Goal: Transaction & Acquisition: Purchase product/service

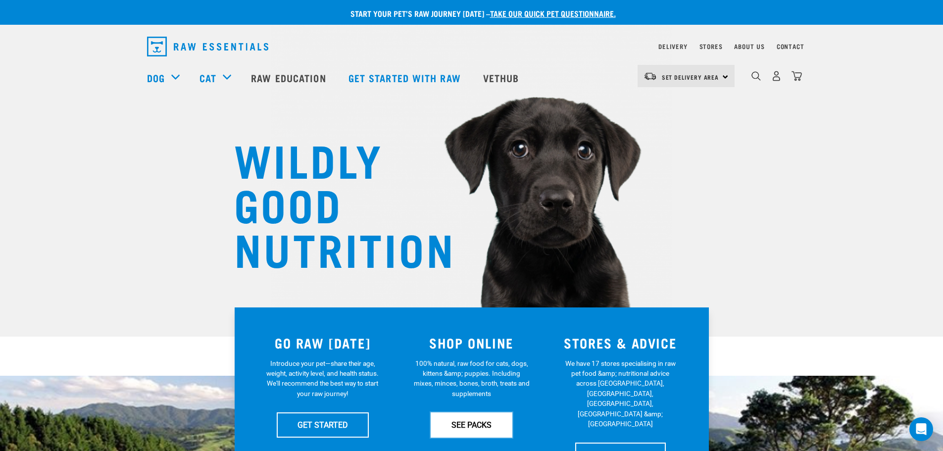
click at [461, 423] on link "SEE PACKS" at bounding box center [472, 425] width 82 height 25
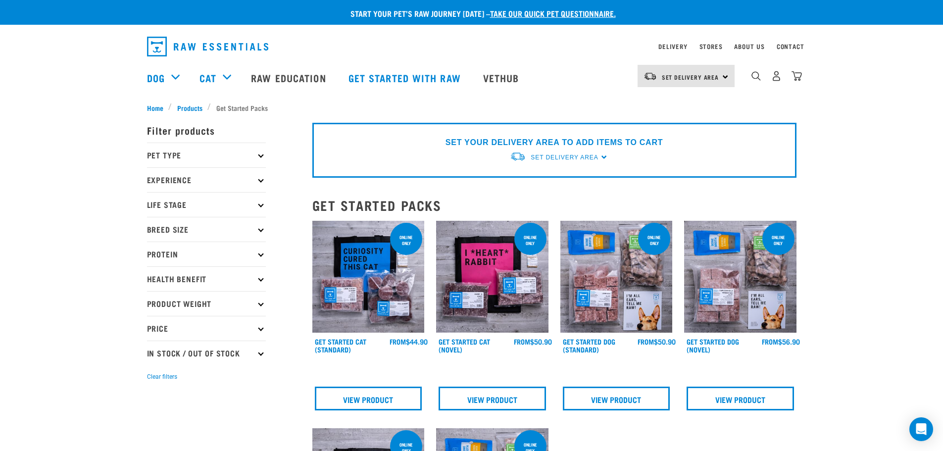
click at [257, 153] on p "Pet Type" at bounding box center [206, 155] width 119 height 25
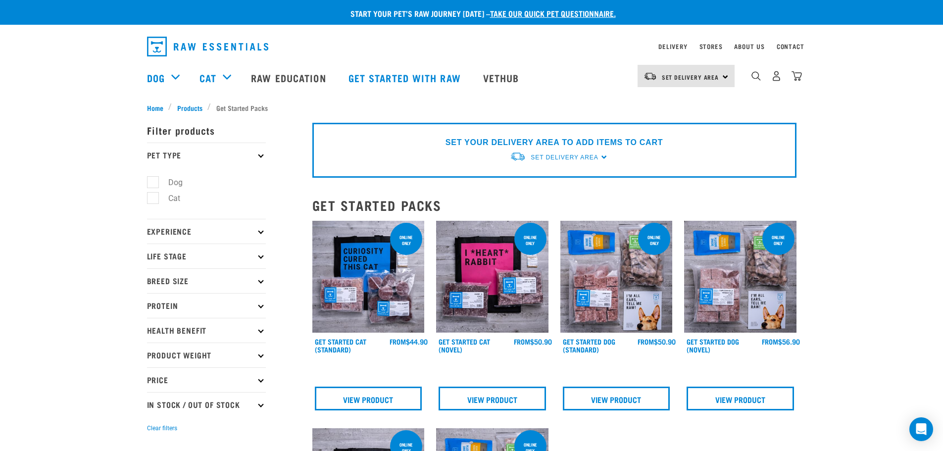
click at [153, 181] on label "Dog" at bounding box center [170, 182] width 34 height 12
click at [152, 181] on input "Dog" at bounding box center [150, 180] width 6 height 6
checkbox input "true"
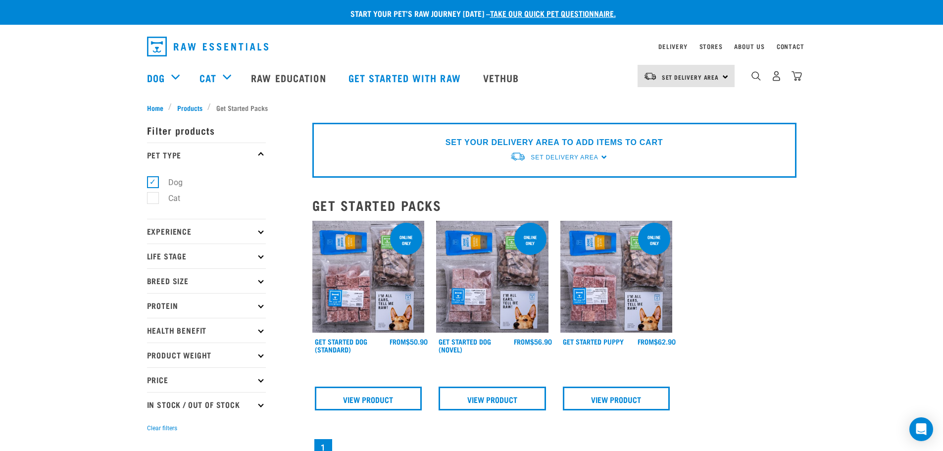
click at [260, 232] on icon at bounding box center [260, 230] width 5 height 5
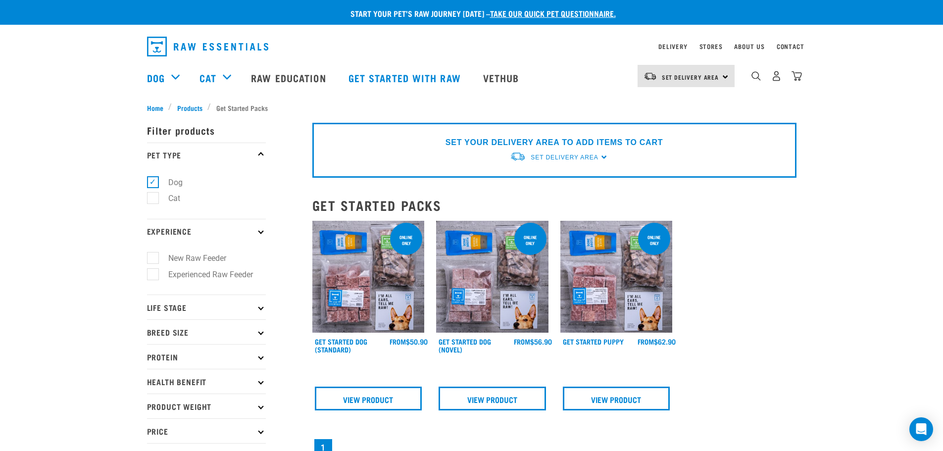
click at [261, 232] on icon at bounding box center [260, 230] width 5 height 5
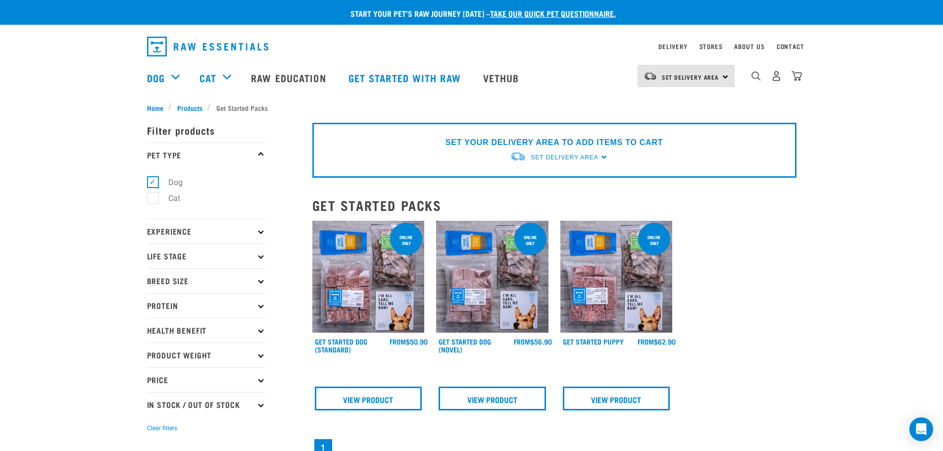
click at [259, 255] on p "Life Stage" at bounding box center [206, 256] width 119 height 25
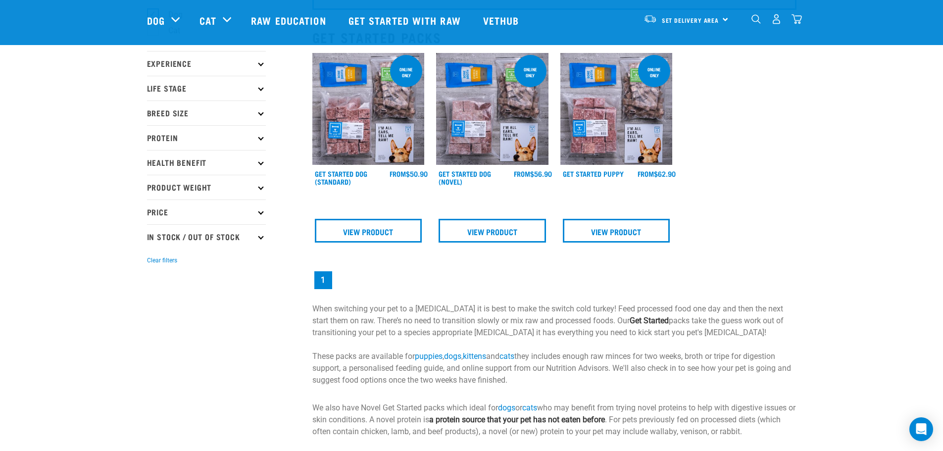
scroll to position [99, 0]
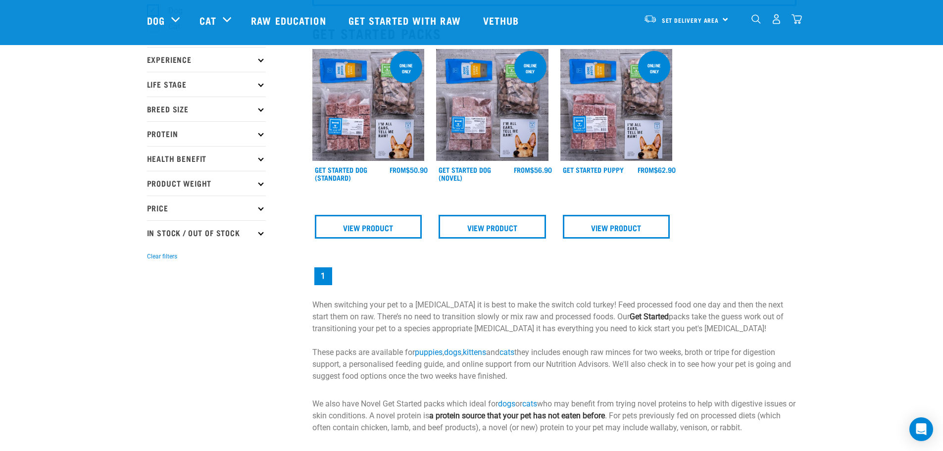
click at [263, 230] on p "In Stock / Out Of Stock" at bounding box center [206, 232] width 119 height 25
click at [153, 257] on label "In Stock" at bounding box center [177, 260] width 48 height 12
click at [150, 257] on input "In Stock" at bounding box center [150, 258] width 6 height 6
checkbox input "true"
click at [214, 232] on p "In Stock / Out Of Stock" at bounding box center [206, 232] width 119 height 25
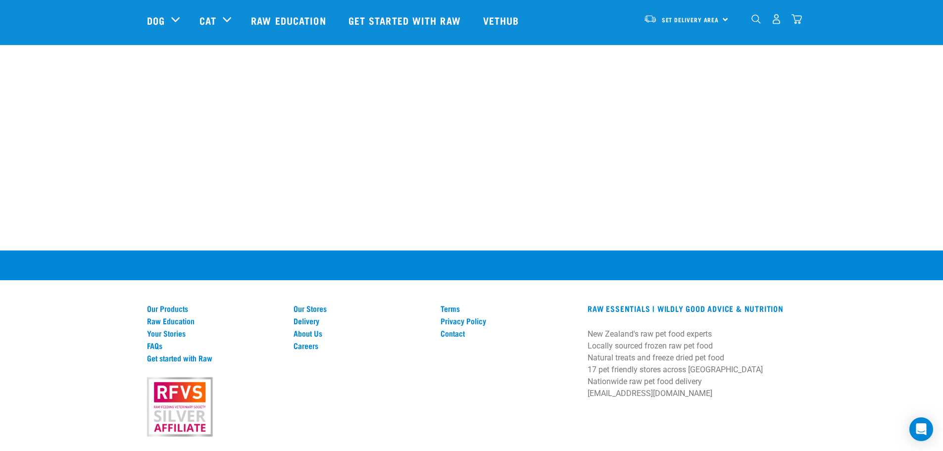
scroll to position [679, 0]
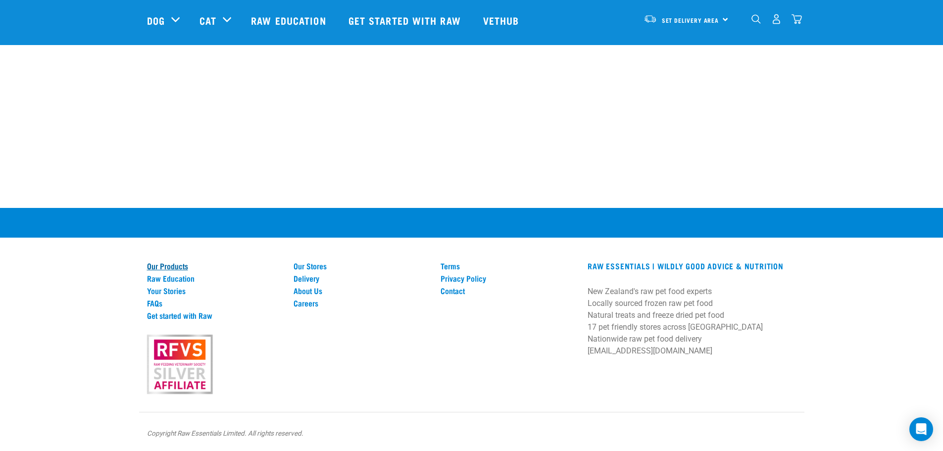
click at [169, 264] on link "Our Products" at bounding box center [214, 265] width 135 height 9
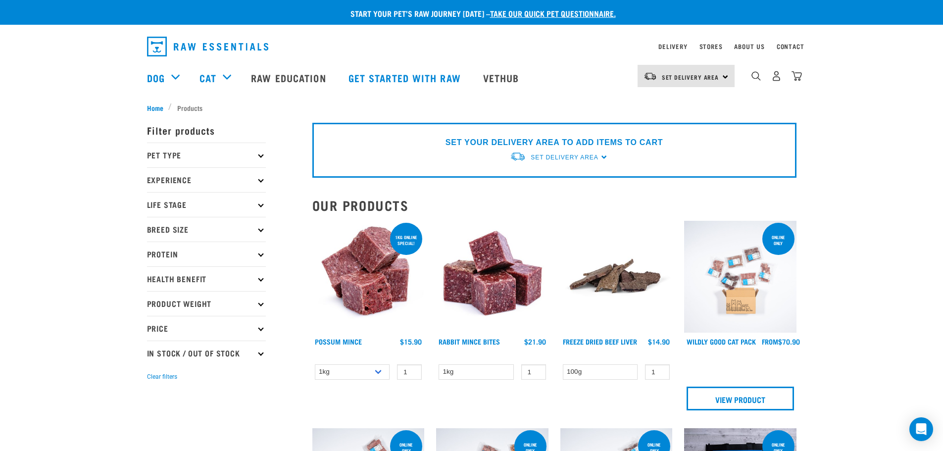
click at [261, 155] on icon at bounding box center [260, 155] width 5 height 5
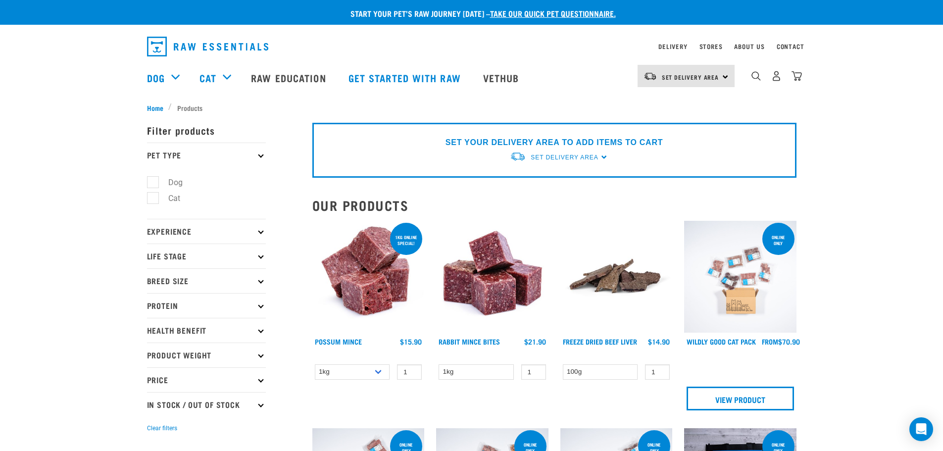
click at [153, 183] on label "Dog" at bounding box center [170, 182] width 34 height 12
click at [152, 183] on input "Dog" at bounding box center [150, 180] width 6 height 6
checkbox input "true"
click at [200, 153] on p "Pet Type" at bounding box center [206, 155] width 119 height 25
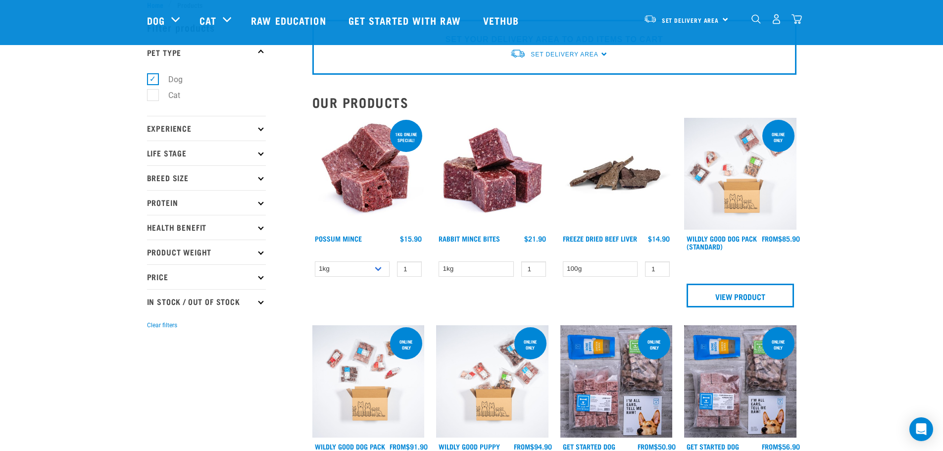
scroll to position [149, 0]
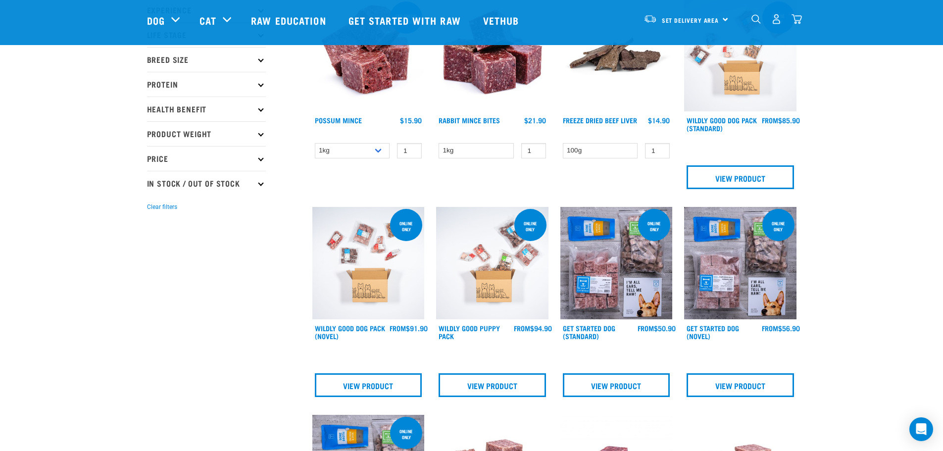
click at [213, 181] on p "In Stock / Out Of Stock" at bounding box center [206, 183] width 119 height 25
click at [154, 209] on label "In Stock" at bounding box center [177, 210] width 48 height 12
click at [154, 209] on input "In Stock" at bounding box center [150, 209] width 6 height 6
checkbox input "true"
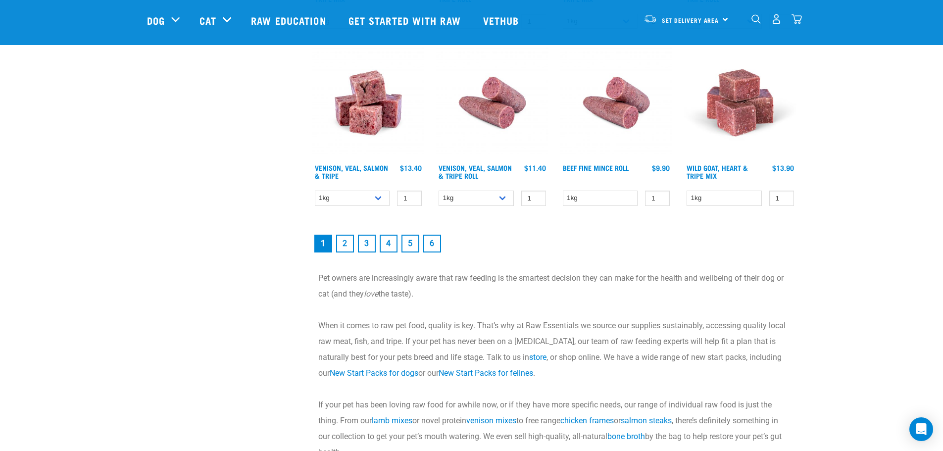
scroll to position [1436, 0]
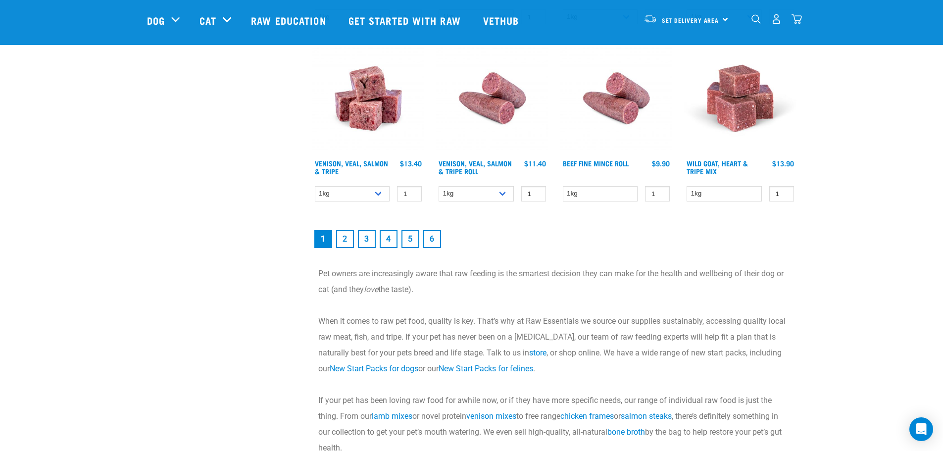
click at [340, 236] on link "2" at bounding box center [345, 239] width 18 height 18
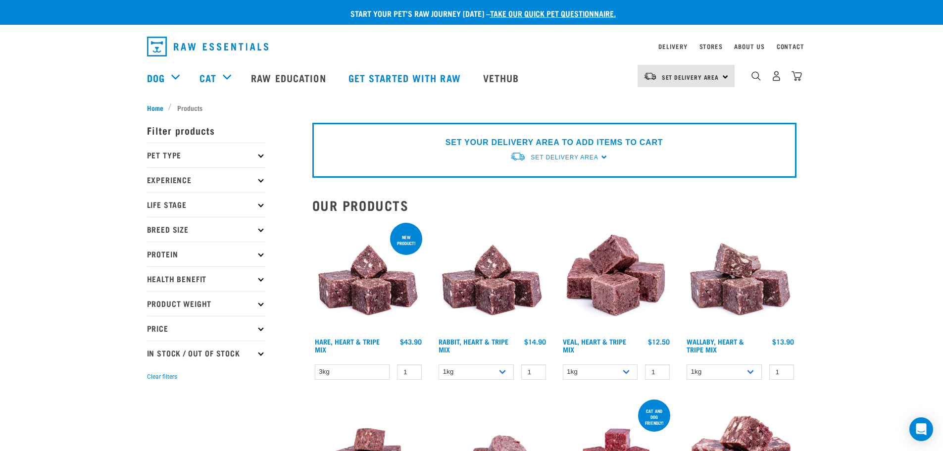
click at [262, 251] on p "Protein" at bounding box center [206, 254] width 119 height 25
click at [259, 253] on icon at bounding box center [260, 254] width 5 height 5
click at [261, 328] on icon at bounding box center [260, 328] width 5 height 5
click at [153, 355] on label "Under $20" at bounding box center [180, 356] width 55 height 12
click at [152, 355] on input "Under $20" at bounding box center [150, 354] width 6 height 6
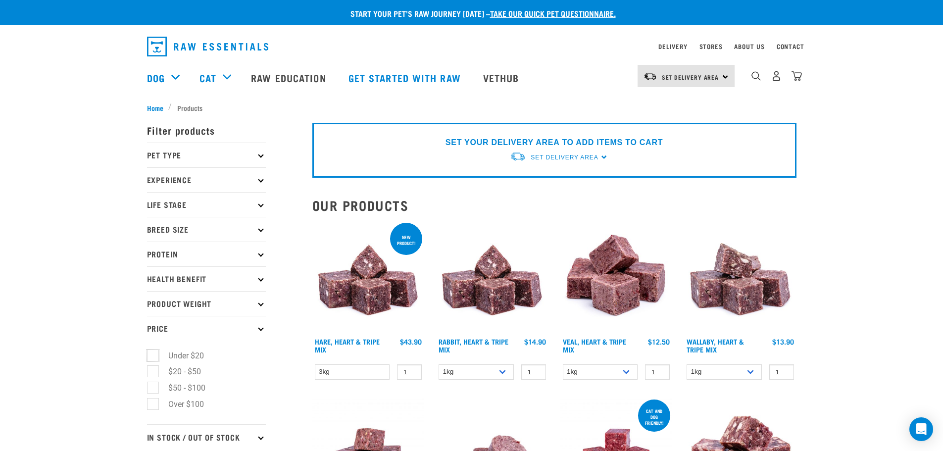
checkbox input "true"
click at [174, 329] on p "Price" at bounding box center [206, 328] width 119 height 25
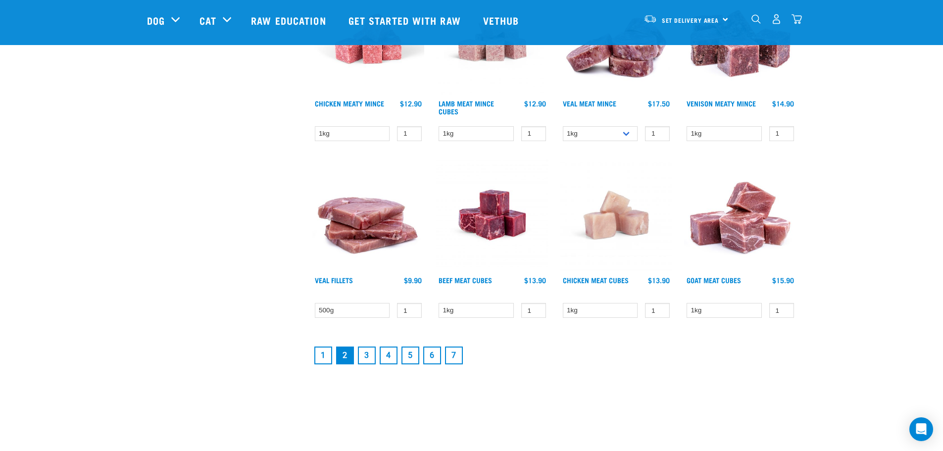
scroll to position [1288, 0]
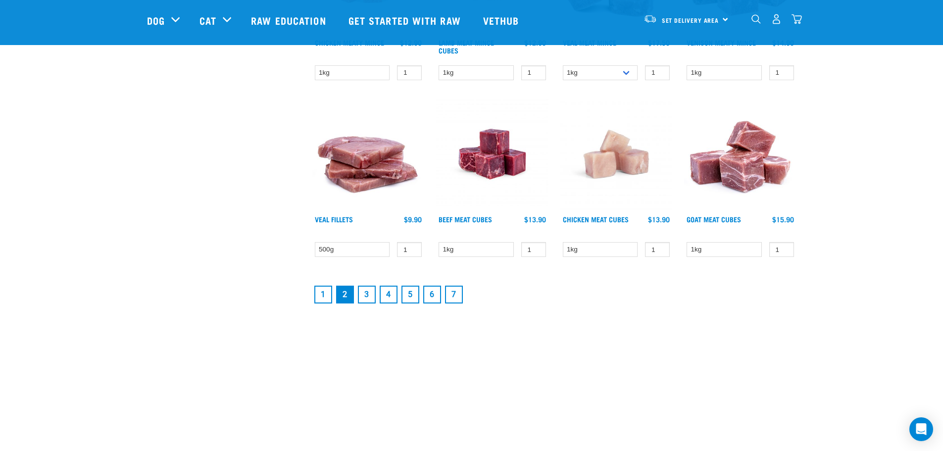
click at [454, 292] on link "7" at bounding box center [454, 295] width 18 height 18
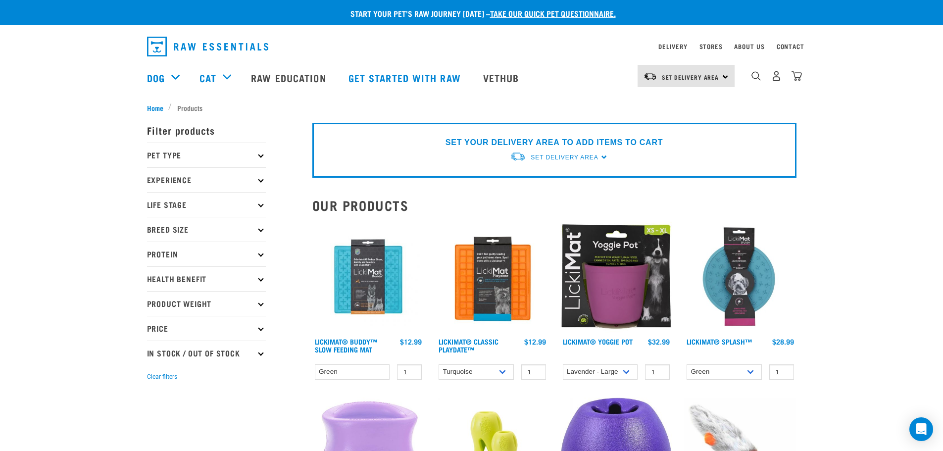
click at [258, 351] on p "In Stock / Out Of Stock" at bounding box center [206, 353] width 119 height 25
click at [153, 380] on label "In Stock" at bounding box center [177, 380] width 48 height 12
click at [153, 380] on input "In Stock" at bounding box center [150, 378] width 6 height 6
checkbox input "true"
click at [259, 153] on p "Pet Type" at bounding box center [206, 155] width 119 height 25
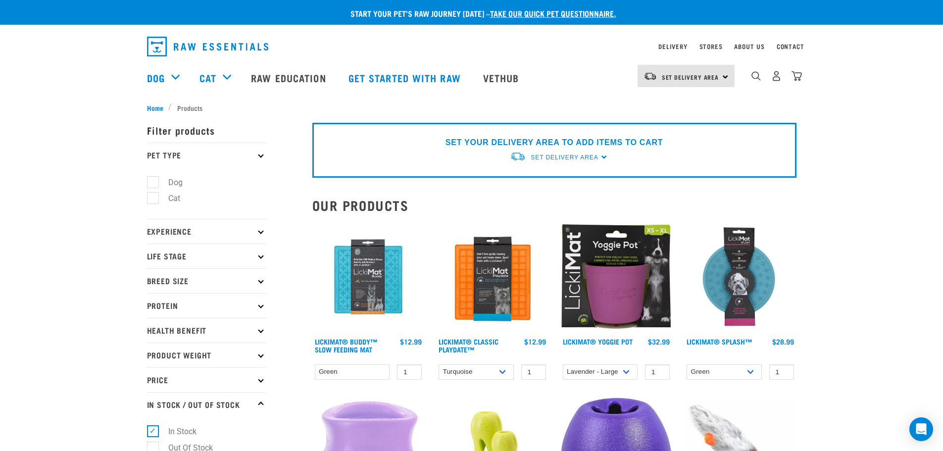
click at [156, 179] on label "Dog" at bounding box center [170, 182] width 34 height 12
click at [154, 179] on input "Dog" at bounding box center [150, 180] width 6 height 6
checkbox input "true"
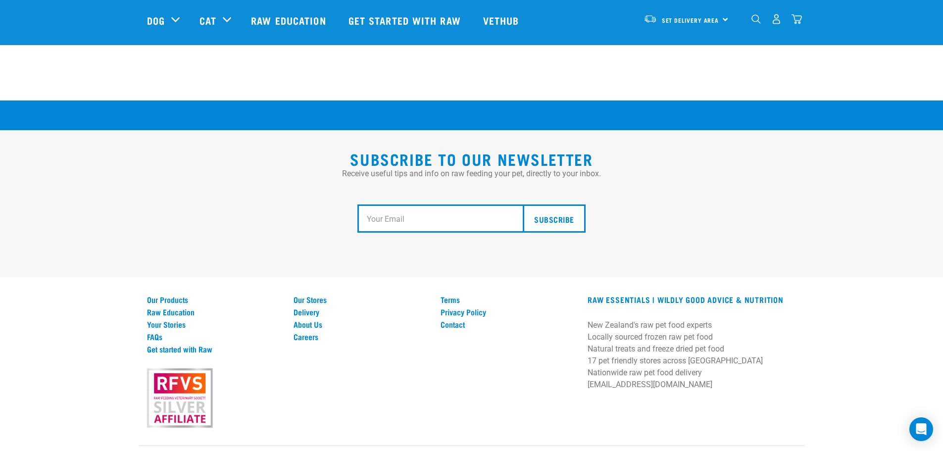
scroll to position [1829, 0]
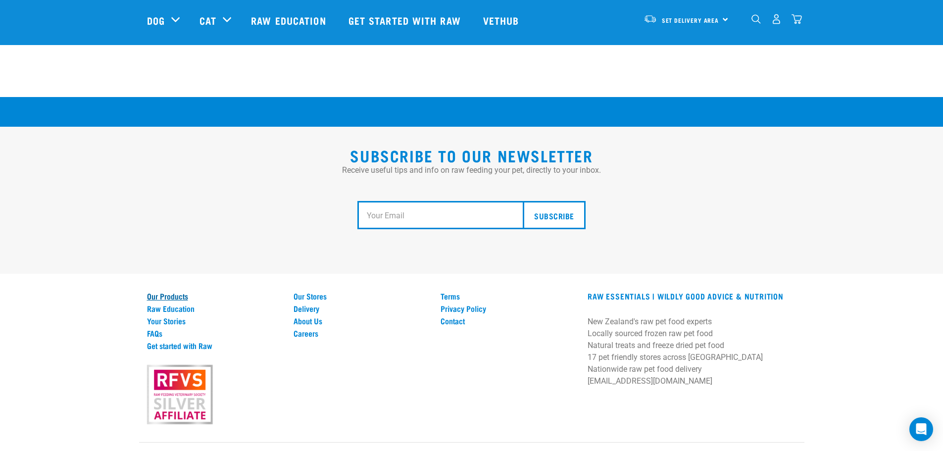
click at [181, 292] on link "Our Products" at bounding box center [214, 296] width 135 height 9
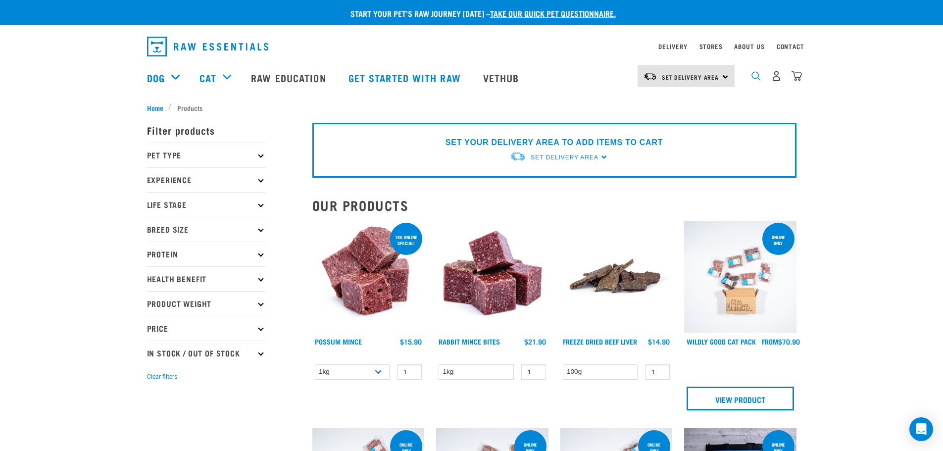
click at [755, 80] on img "dropdown navigation" at bounding box center [756, 75] width 9 height 9
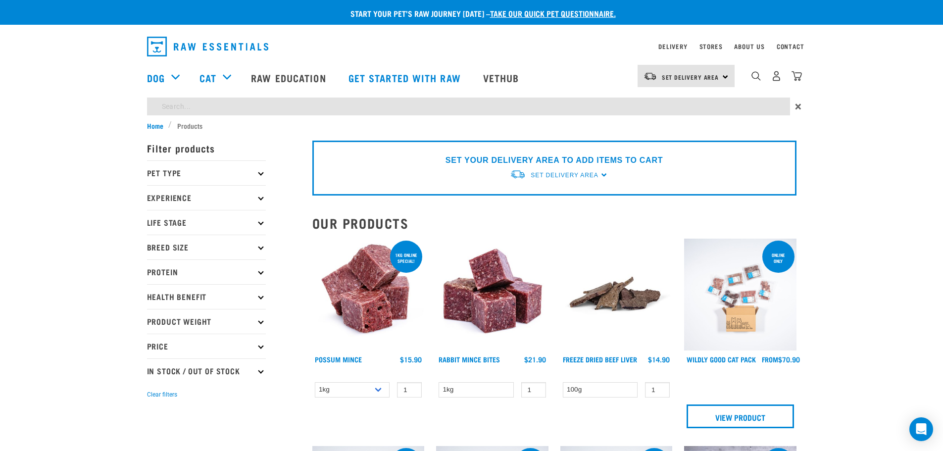
click at [451, 105] on input "search" at bounding box center [468, 107] width 643 height 18
type input "hooves"
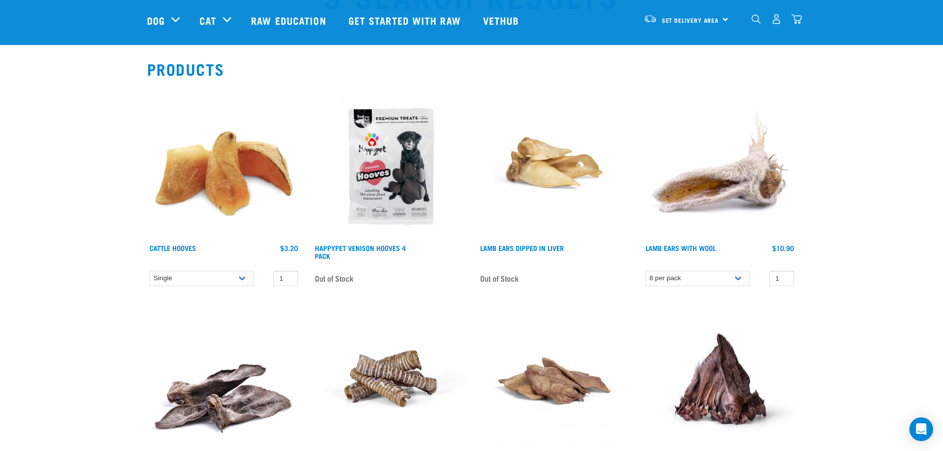
scroll to position [50, 0]
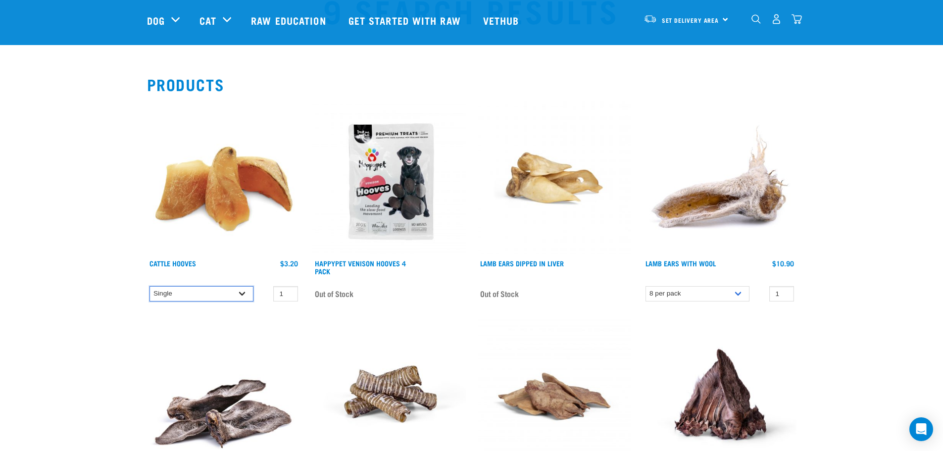
click at [245, 291] on select "Single 10 per pack Bulk (30 pack) Bulk (50 pack)" at bounding box center [202, 293] width 104 height 15
click at [150, 286] on select "Single 10 per pack Bulk (30 pack) Bulk (50 pack)" at bounding box center [202, 293] width 104 height 15
click at [244, 287] on select "Single 10 per pack Bulk (30 pack) Bulk (50 pack)" at bounding box center [202, 293] width 104 height 15
click at [150, 286] on select "Single 10 per pack Bulk (30 pack) Bulk (50 pack)" at bounding box center [202, 293] width 104 height 15
click at [237, 290] on select "Single 10 per pack Bulk (30 pack) Bulk (50 pack)" at bounding box center [202, 293] width 104 height 15
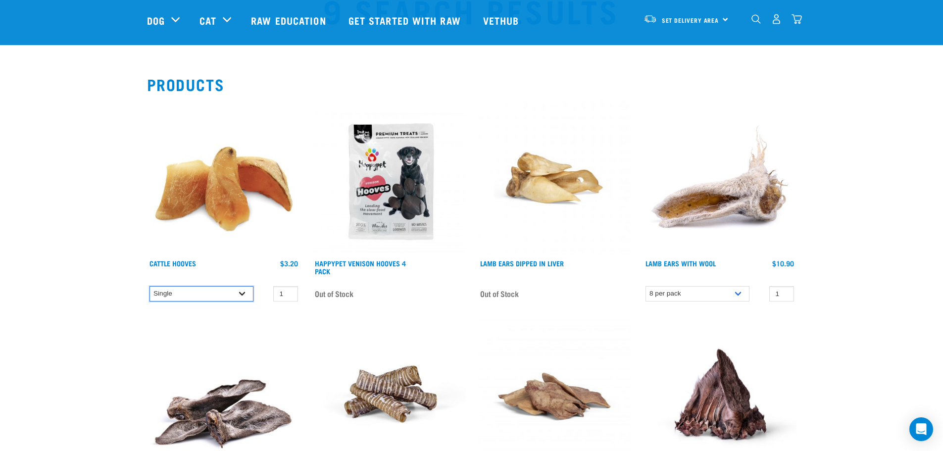
click at [150, 286] on select "Single 10 per pack Bulk (30 pack) Bulk (50 pack)" at bounding box center [202, 293] width 104 height 15
click at [241, 292] on select "Single 10 per pack Bulk (30 pack) Bulk (50 pack)" at bounding box center [202, 293] width 104 height 15
click at [150, 286] on select "Single 10 per pack Bulk (30 pack) Bulk (50 pack)" at bounding box center [202, 293] width 104 height 15
click at [241, 292] on select "Single 10 per pack Bulk (30 pack) Bulk (50 pack)" at bounding box center [202, 293] width 104 height 15
select select "691"
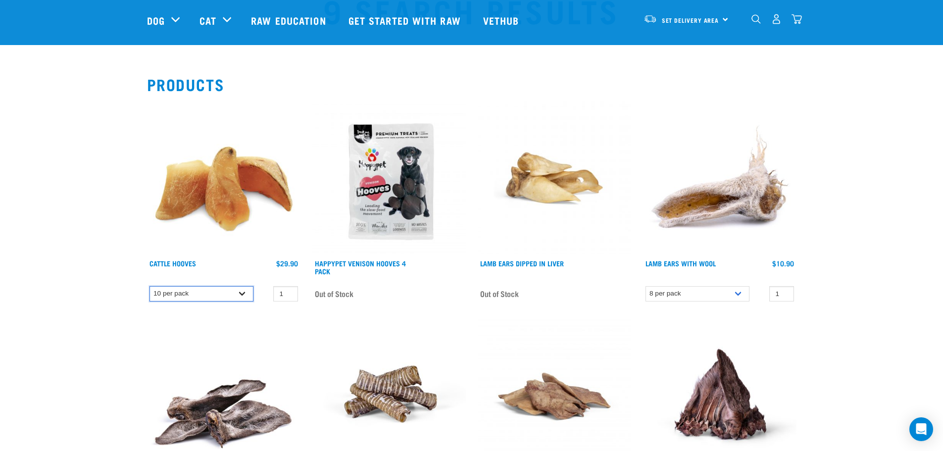
click at [150, 286] on select "Single 10 per pack Bulk (30 pack) Bulk (50 pack)" at bounding box center [202, 293] width 104 height 15
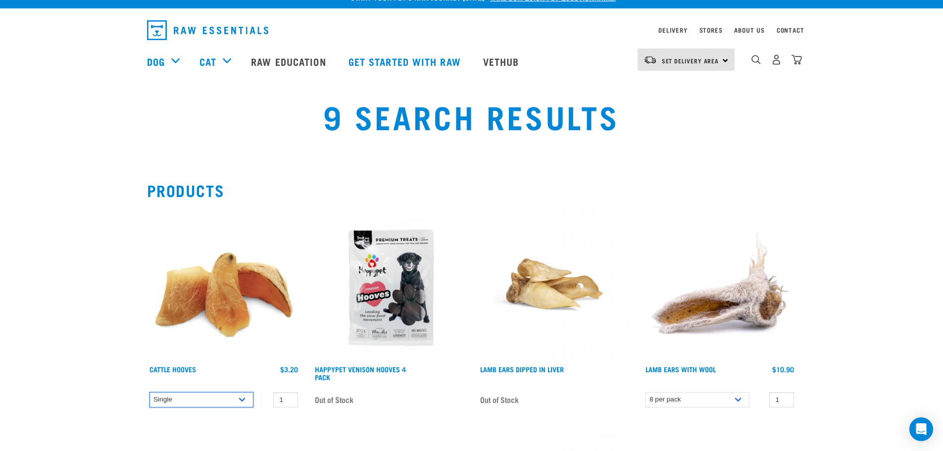
scroll to position [0, 0]
